Goal: Complete application form

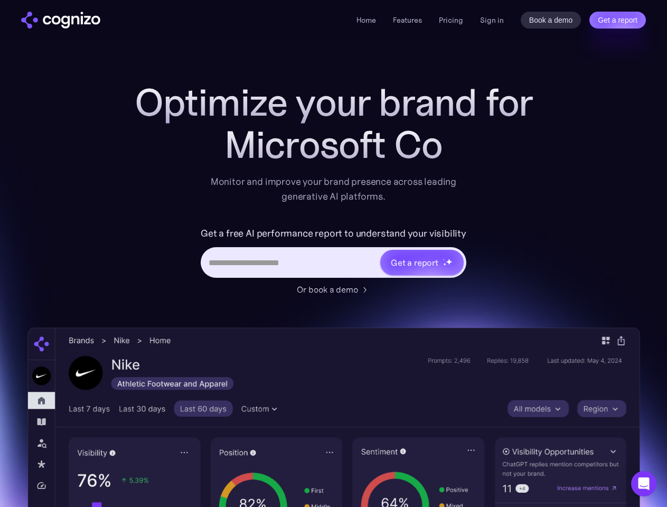
click at [617, 20] on link "Get a report" at bounding box center [617, 20] width 56 height 17
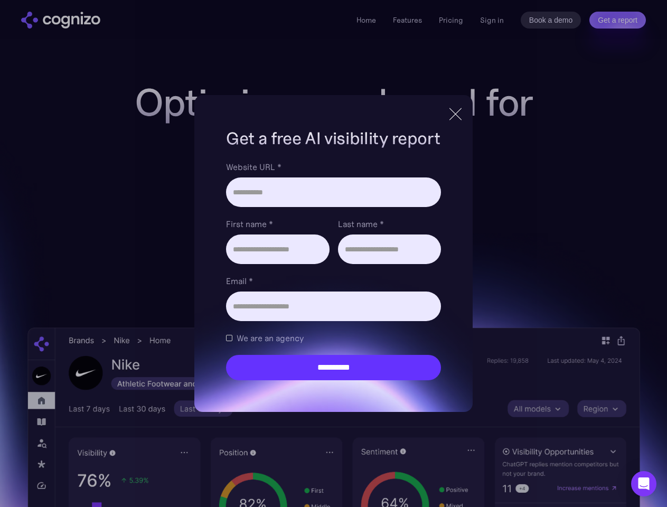
click at [421, 262] on input "Last name *" at bounding box center [389, 249] width 103 height 30
click at [644, 484] on icon "Open Intercom Messenger" at bounding box center [643, 483] width 11 height 13
